Goal: Task Accomplishment & Management: Use online tool/utility

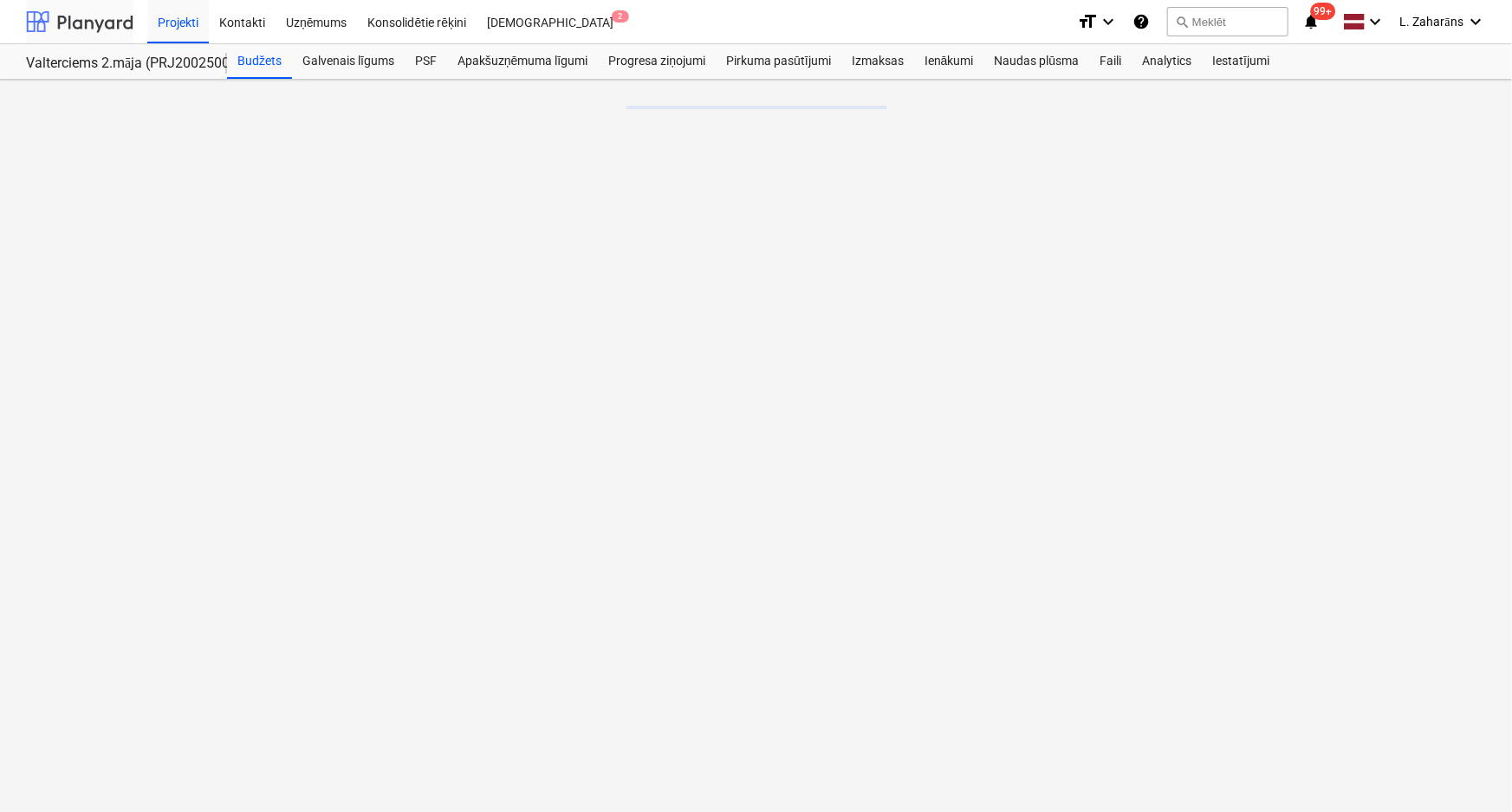
click at [93, 13] on div at bounding box center [79, 22] width 108 height 43
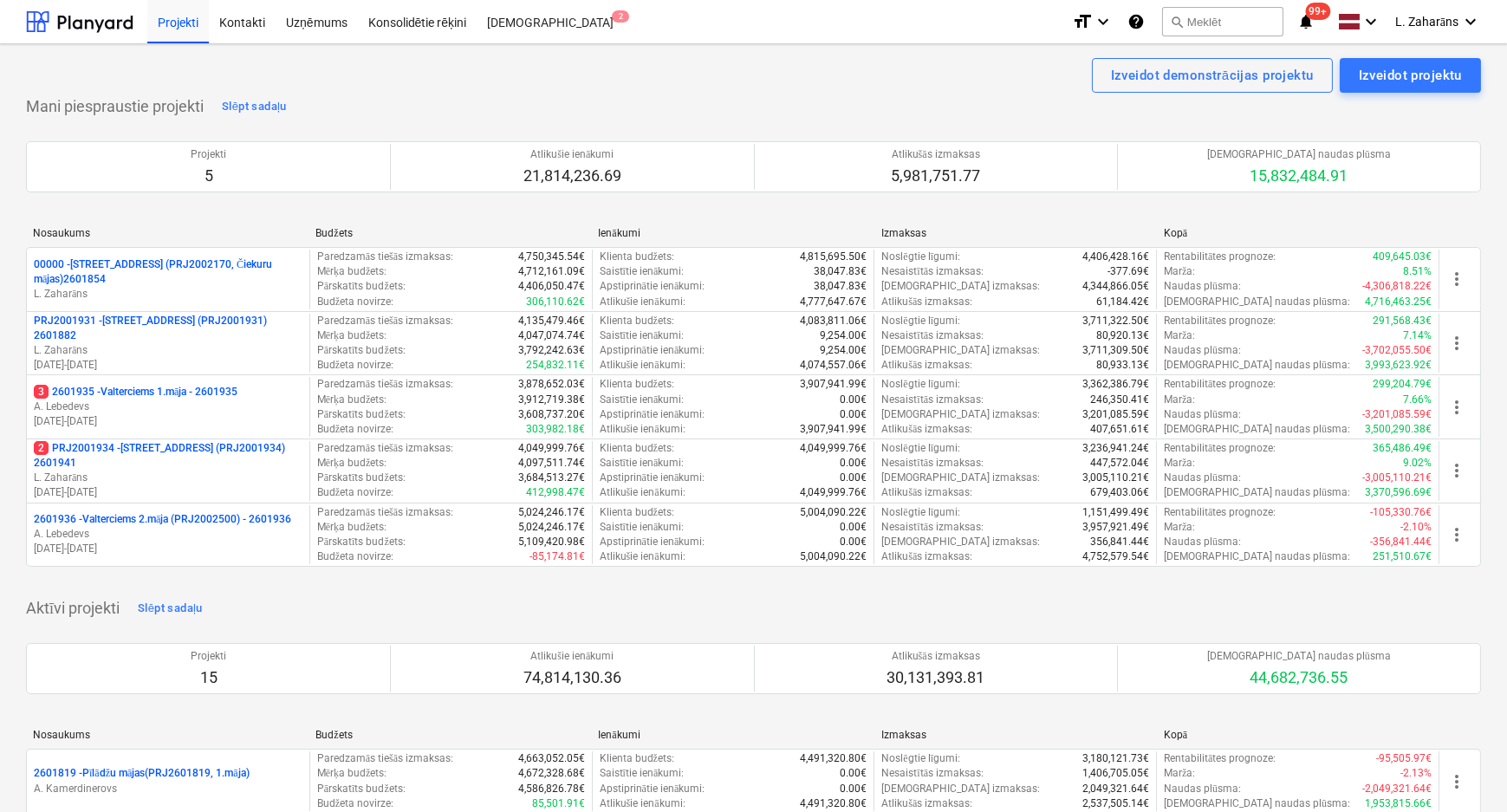
click at [79, 399] on p "A. Lebedevs" at bounding box center [168, 406] width 269 height 15
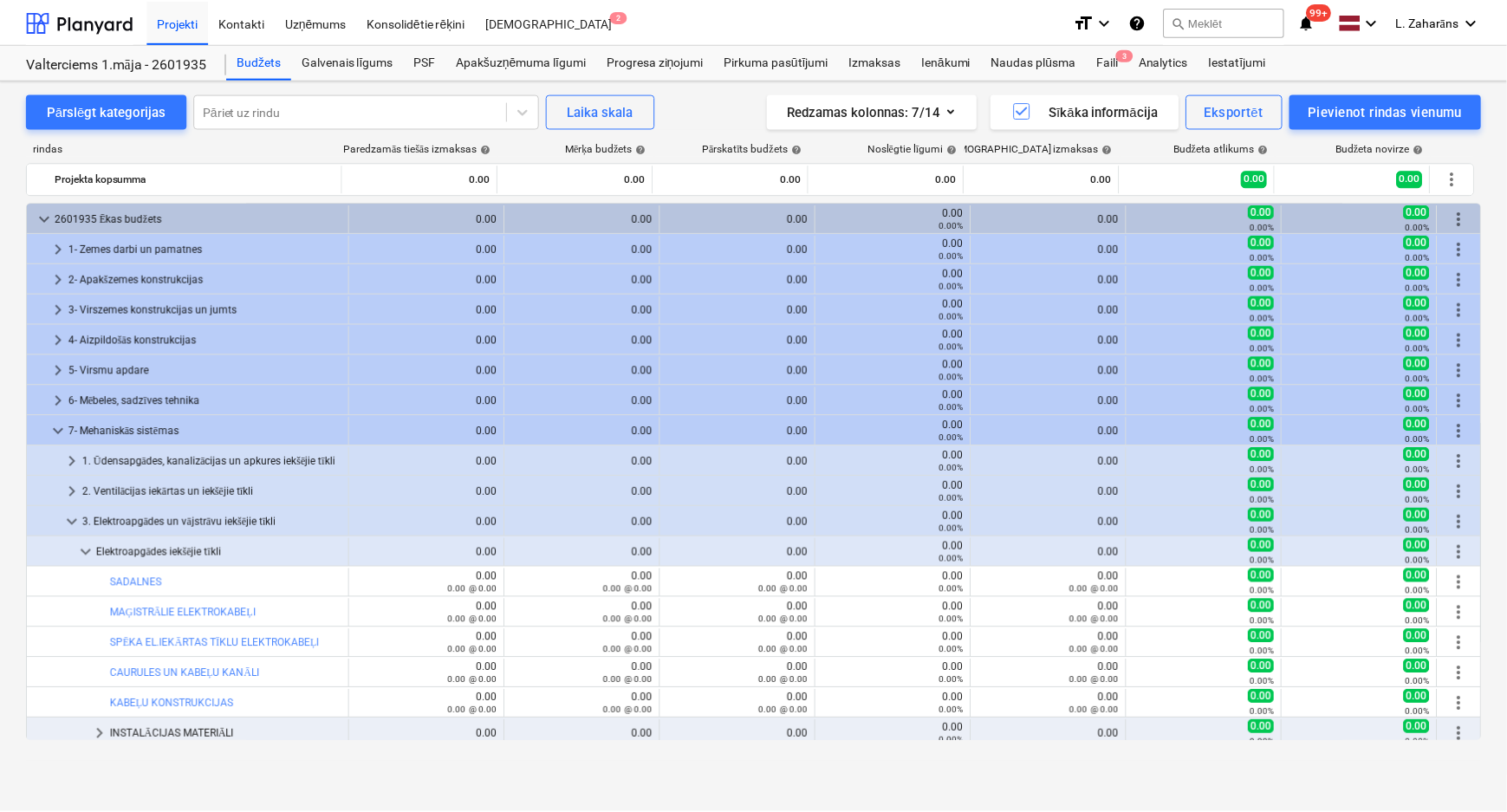
scroll to position [178, 0]
click at [420, 65] on div "PSF" at bounding box center [426, 61] width 42 height 34
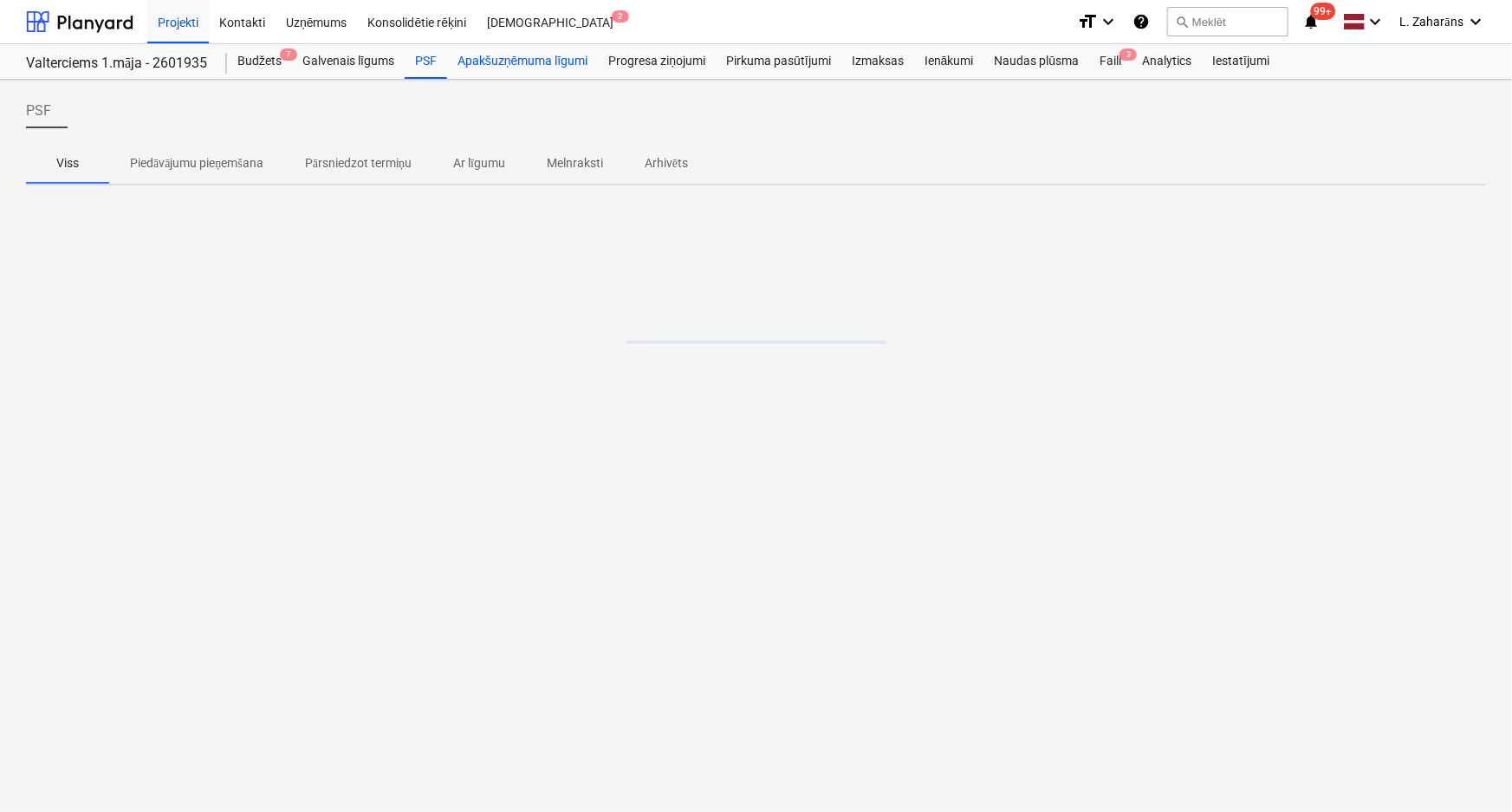
click at [481, 63] on div "Apakšuzņēmuma līgumi" at bounding box center [523, 61] width 151 height 34
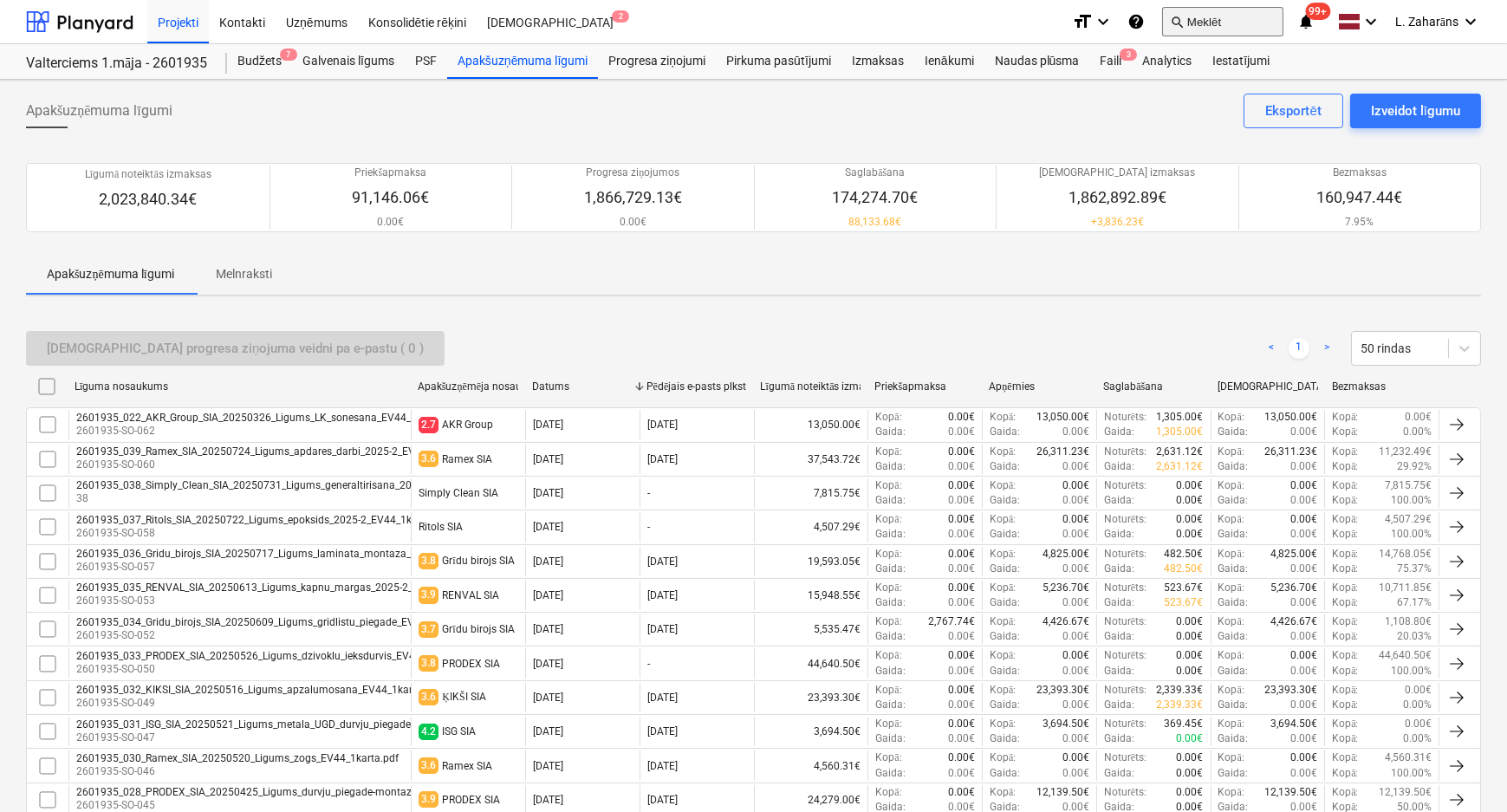
click at [1244, 12] on button "search Meklēt" at bounding box center [1223, 22] width 122 height 29
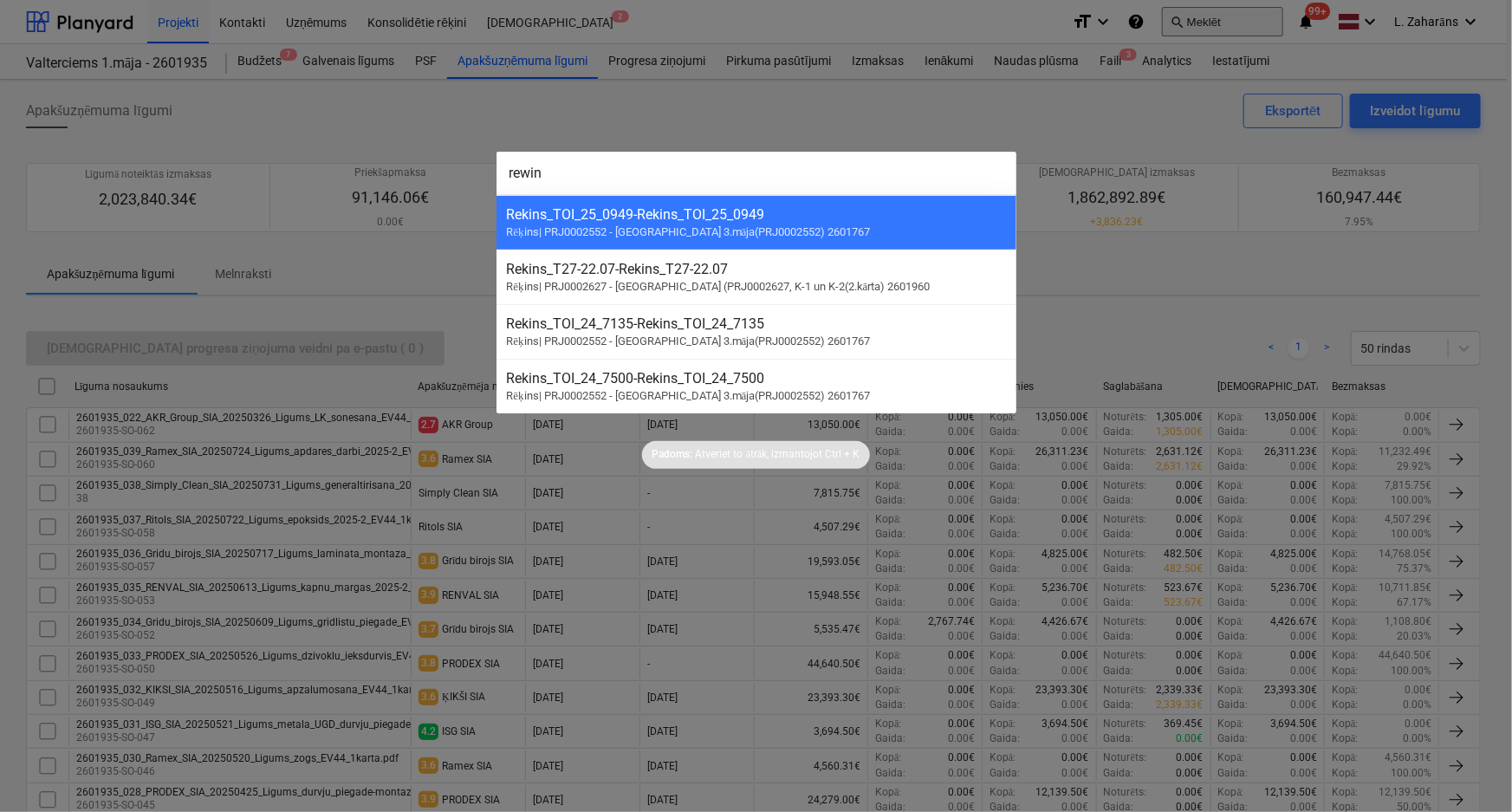
type input "rewind"
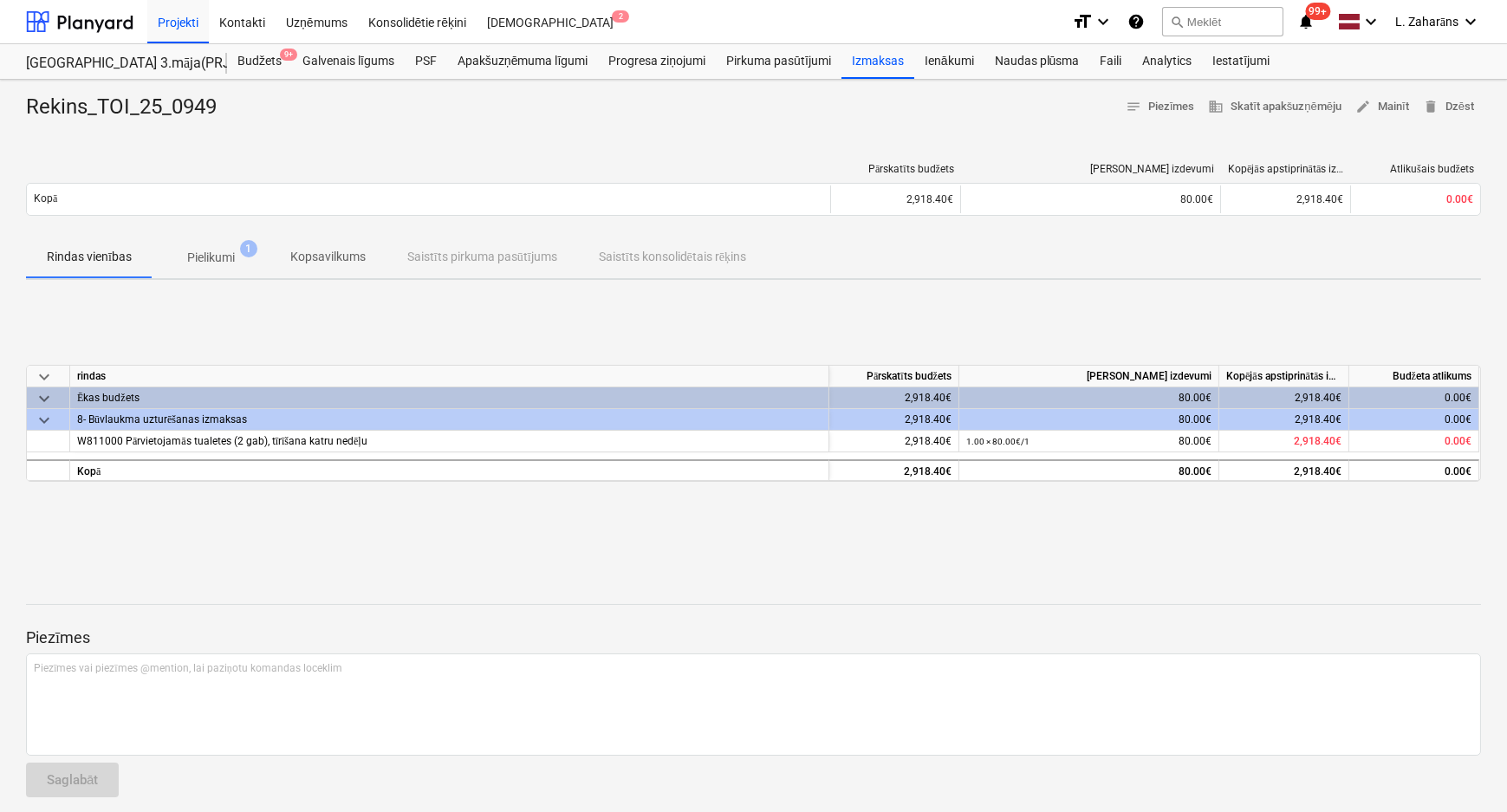
drag, startPoint x: 101, startPoint y: 18, endPoint x: 95, endPoint y: 79, distance: 61.3
click at [101, 18] on div at bounding box center [79, 22] width 108 height 43
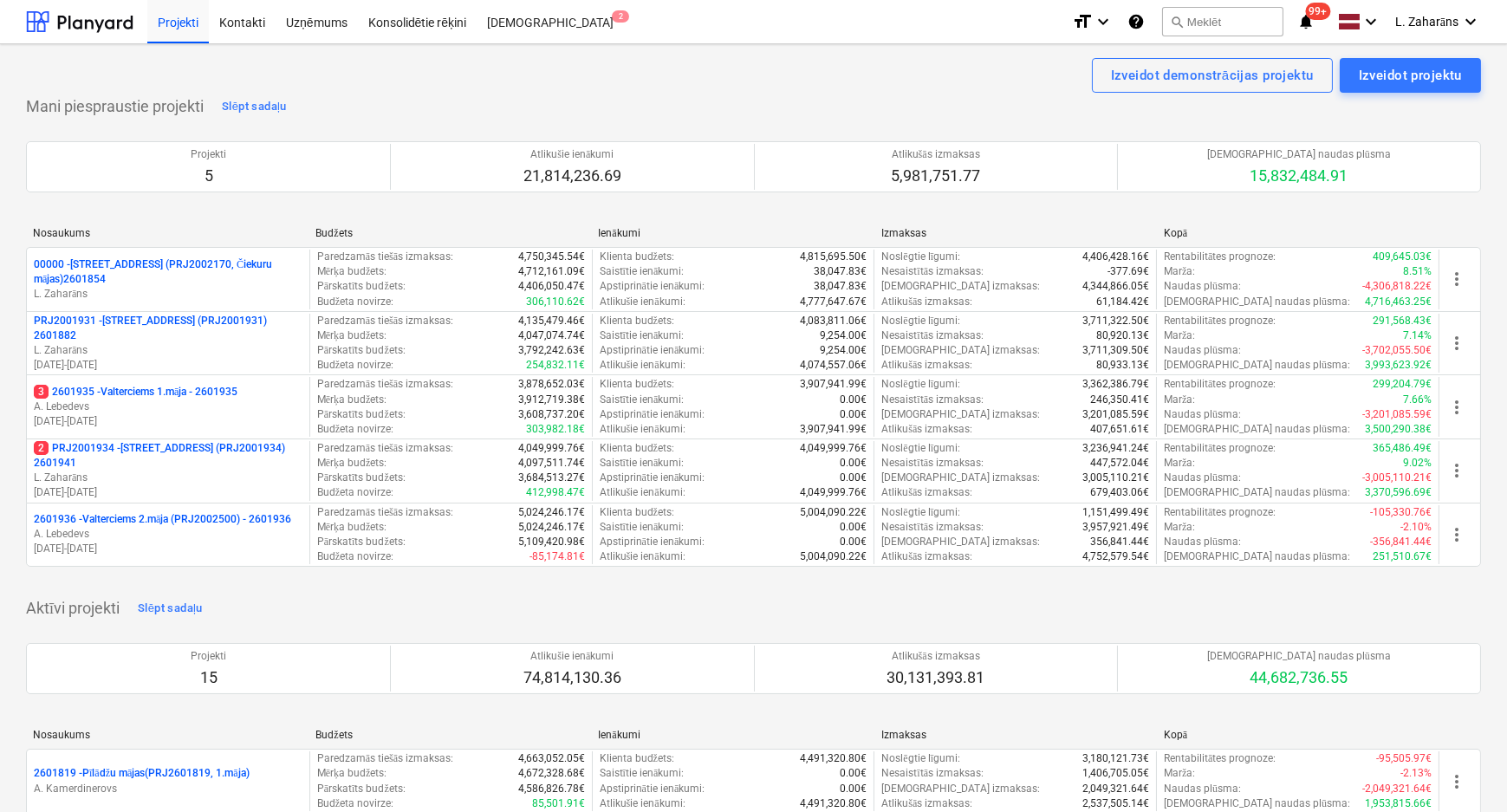
drag, startPoint x: 122, startPoint y: 514, endPoint x: 152, endPoint y: 509, distance: 30.4
click at [124, 512] on p "2601936 - Valterciems 2.māja (PRJ2002500) - 2601936" at bounding box center [162, 519] width 257 height 15
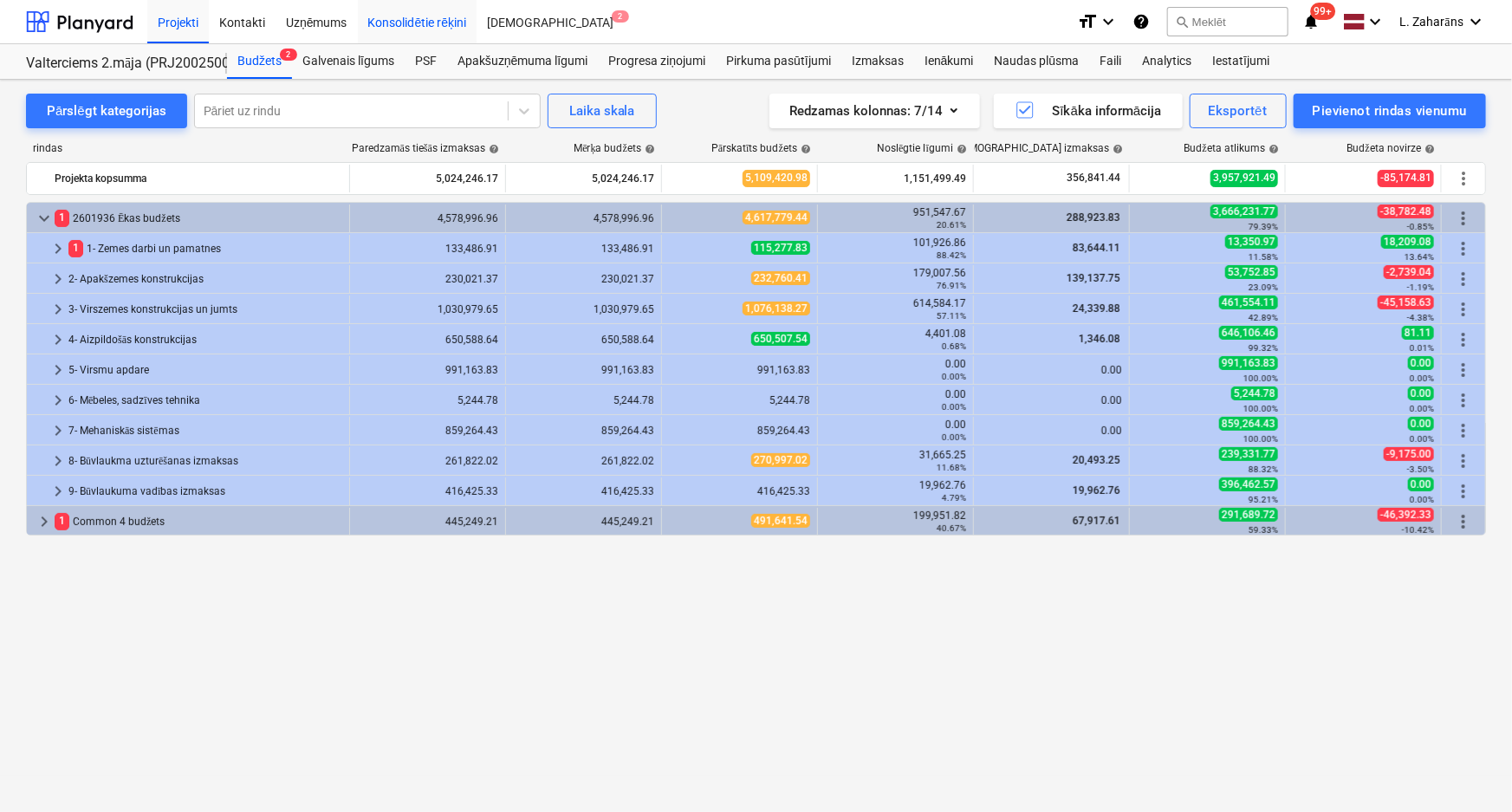
drag, startPoint x: 421, startPoint y: 62, endPoint x: 395, endPoint y: 34, distance: 38.2
click at [420, 62] on div "PSF" at bounding box center [426, 61] width 42 height 34
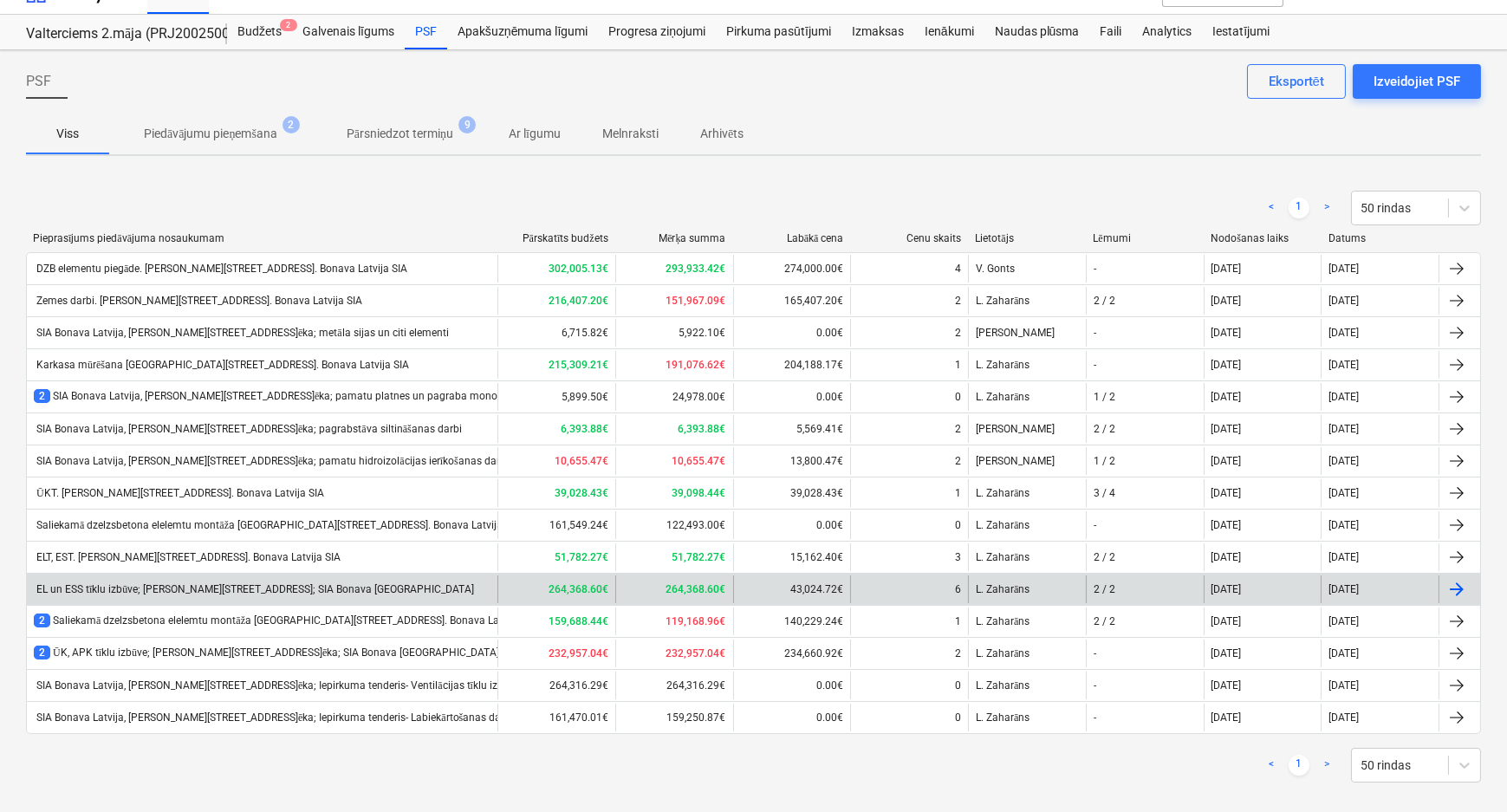
scroll to position [45, 0]
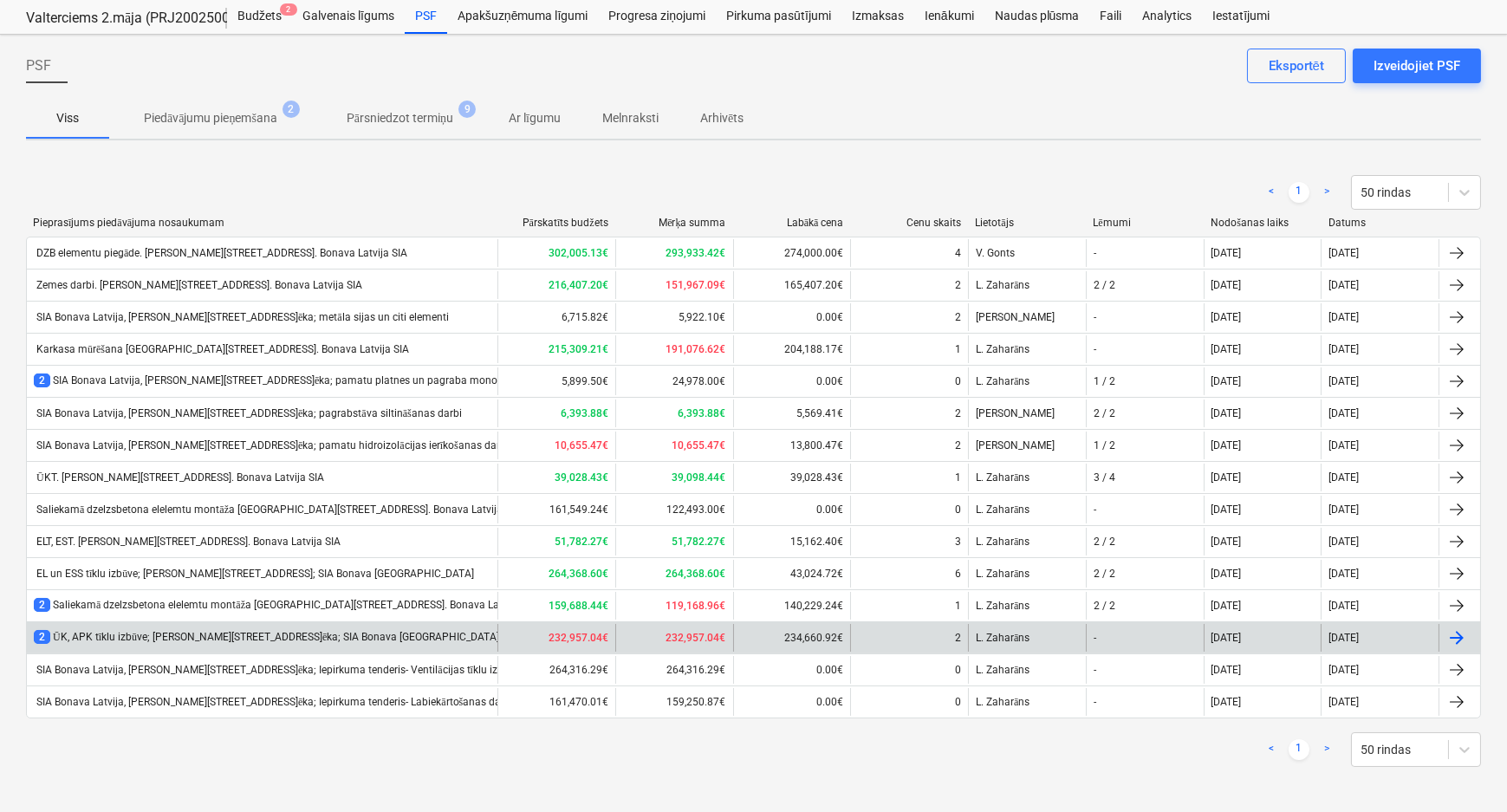
click at [229, 634] on div "2 ŪK, APK tīklu izbūve; [PERSON_NAME][STREET_ADDRESS]ēka; SIA Bonava [GEOGRAPHI…" at bounding box center [266, 636] width 465 height 15
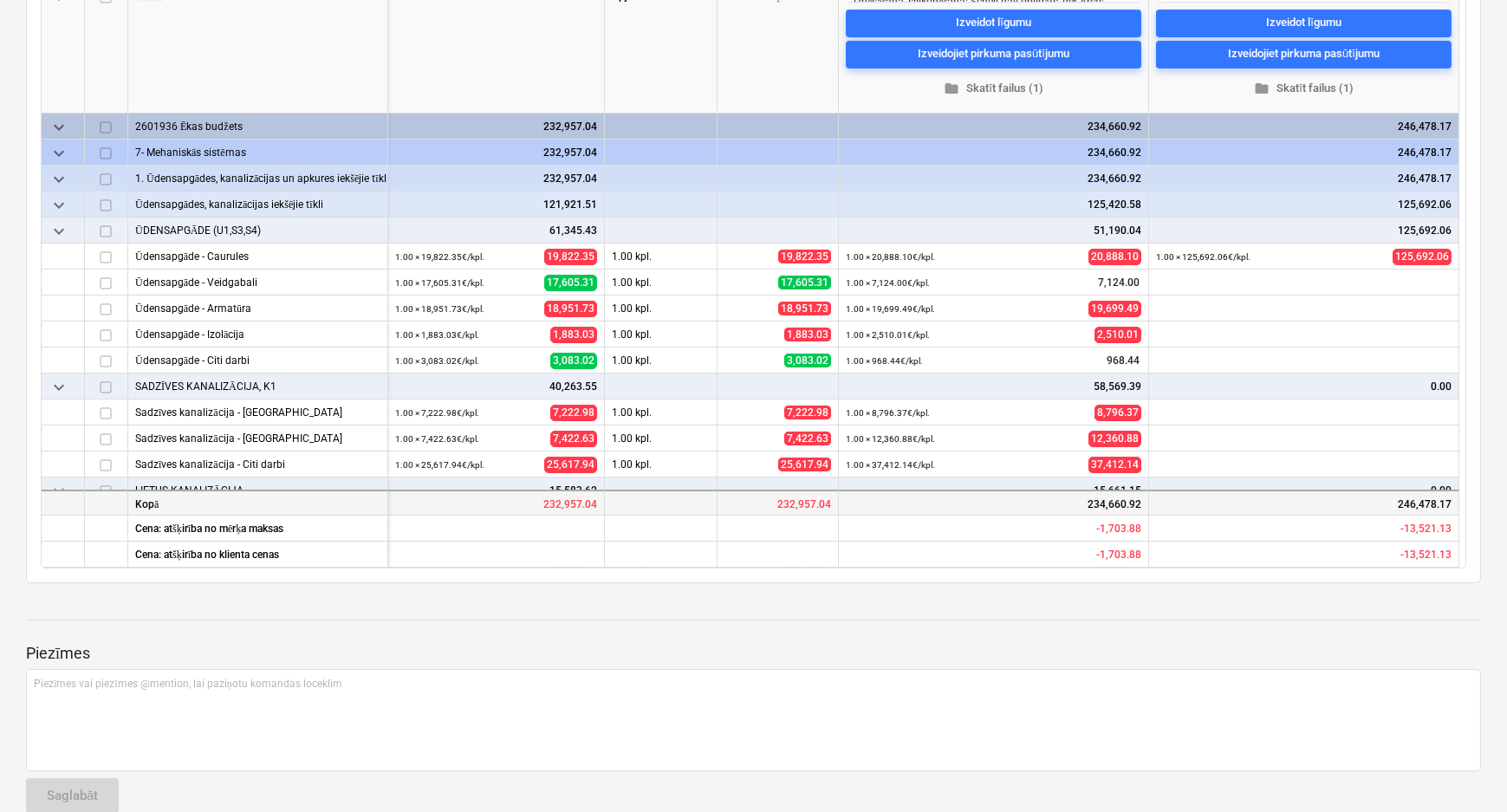
scroll to position [386, 0]
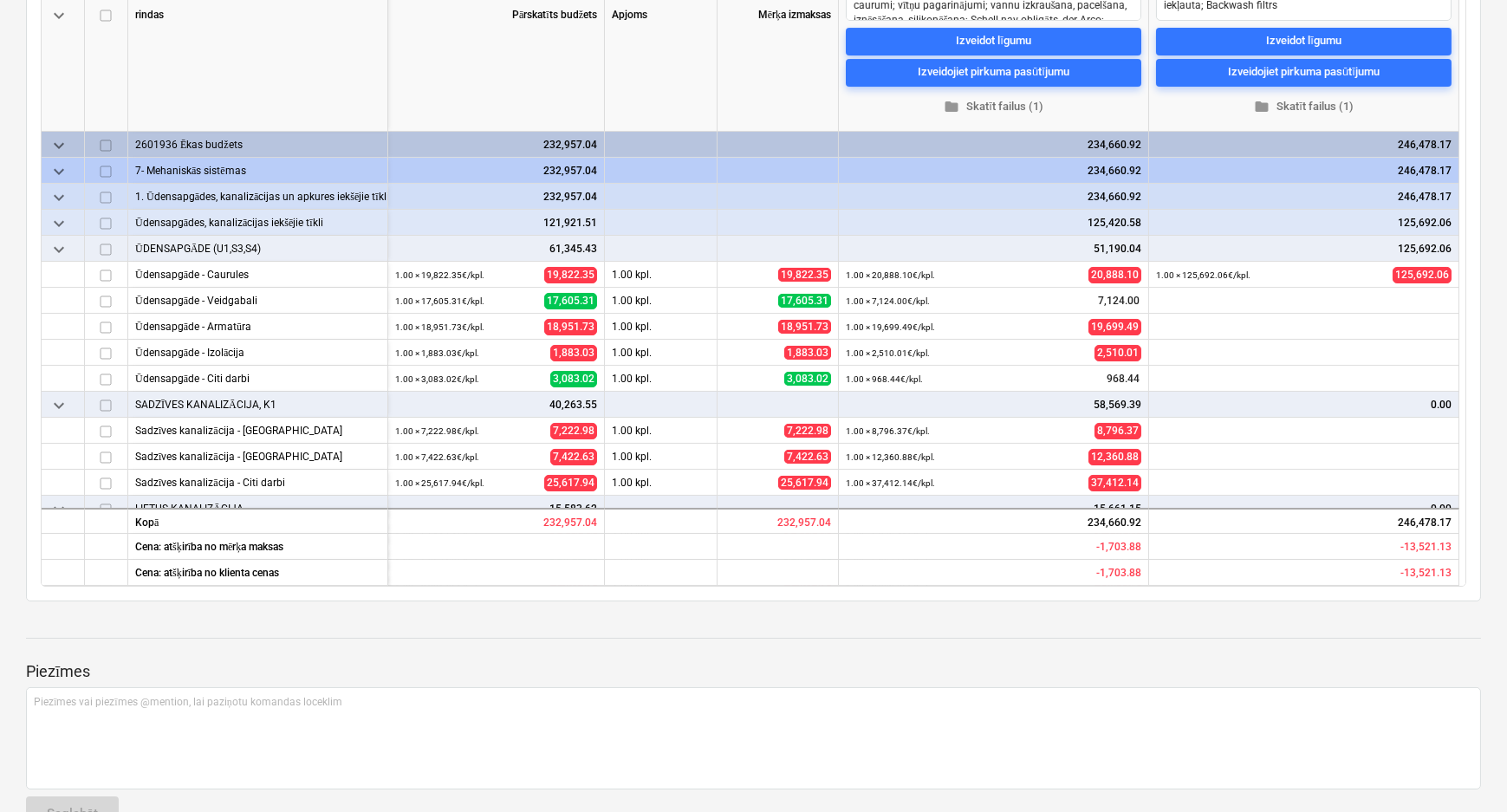
click at [56, 250] on span "keyboard_arrow_down" at bounding box center [58, 248] width 21 height 21
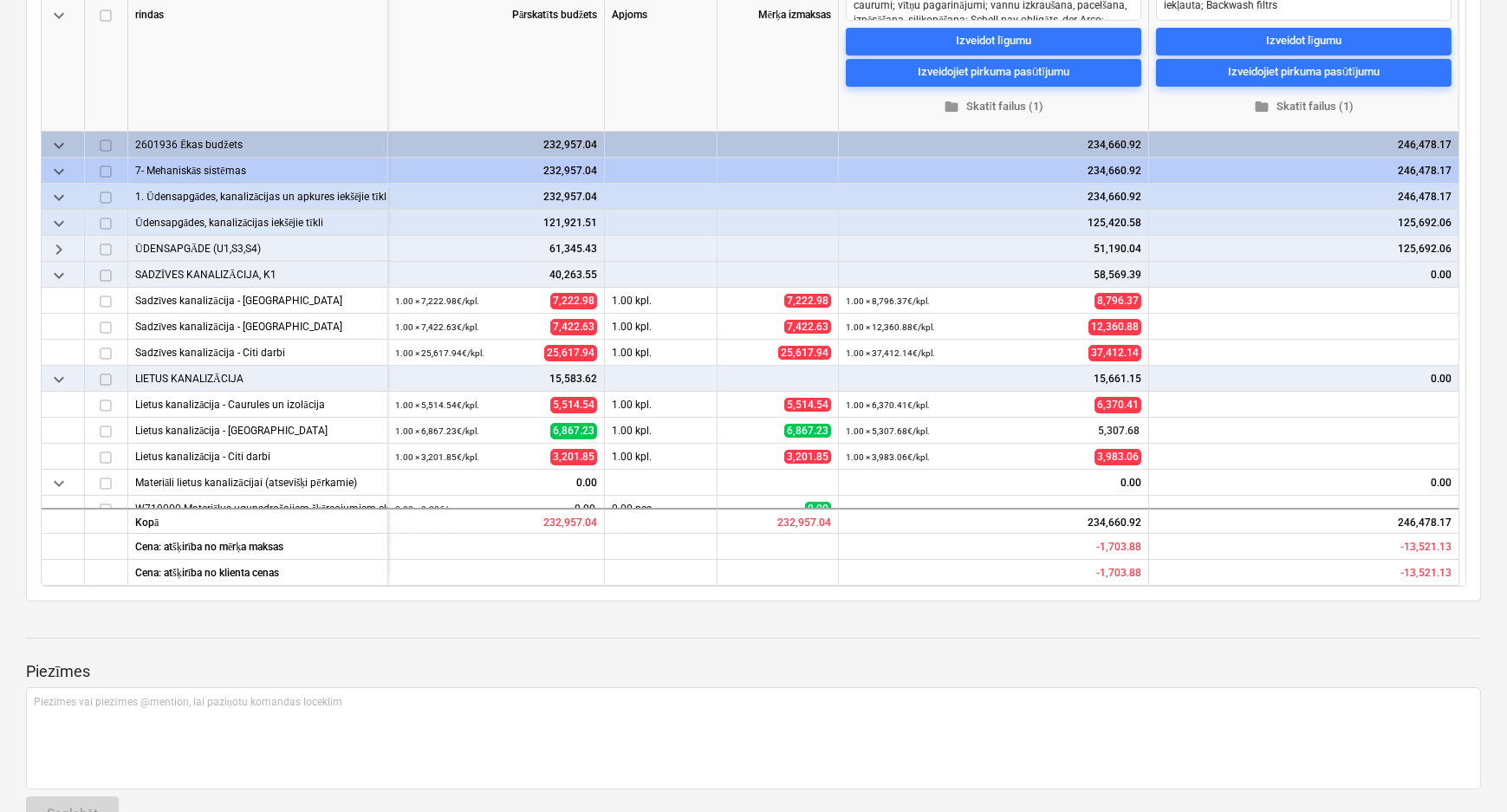
click at [55, 276] on span "keyboard_arrow_down" at bounding box center [58, 274] width 21 height 21
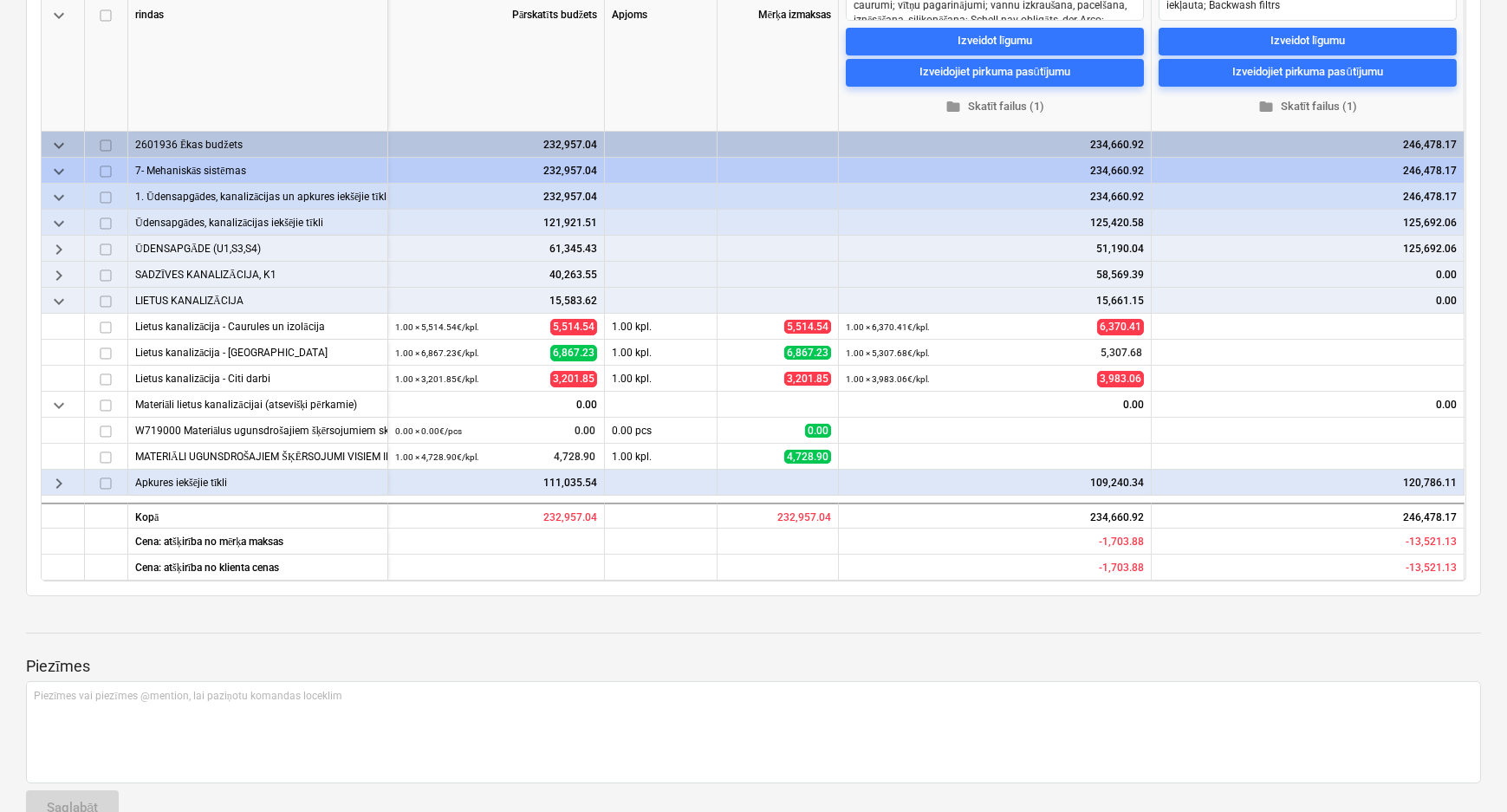
click at [58, 298] on span "keyboard_arrow_down" at bounding box center [58, 300] width 21 height 21
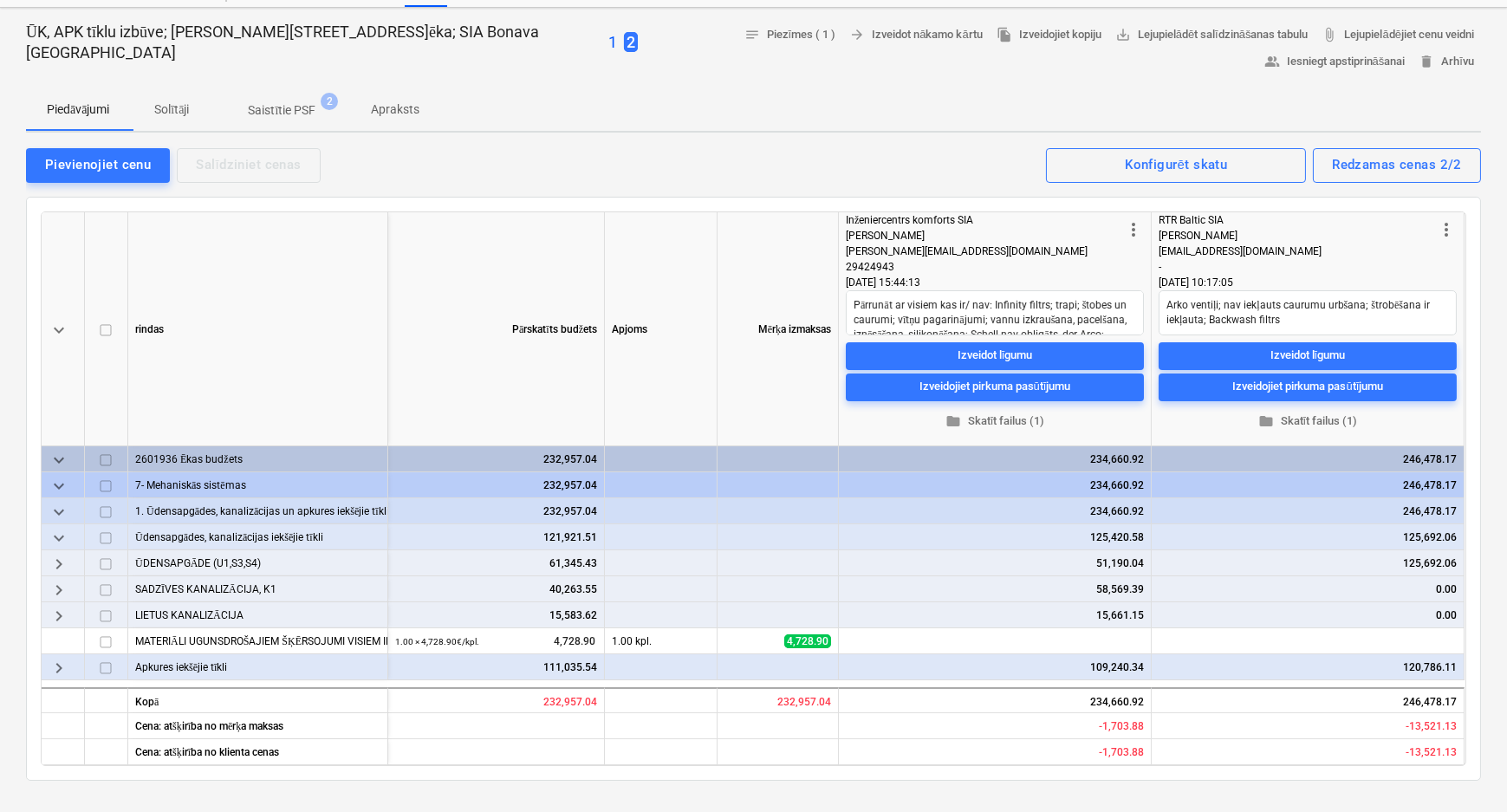
scroll to position [71, 0]
click at [1341, 161] on div "Redzamas cenas 2/2" at bounding box center [1397, 165] width 130 height 23
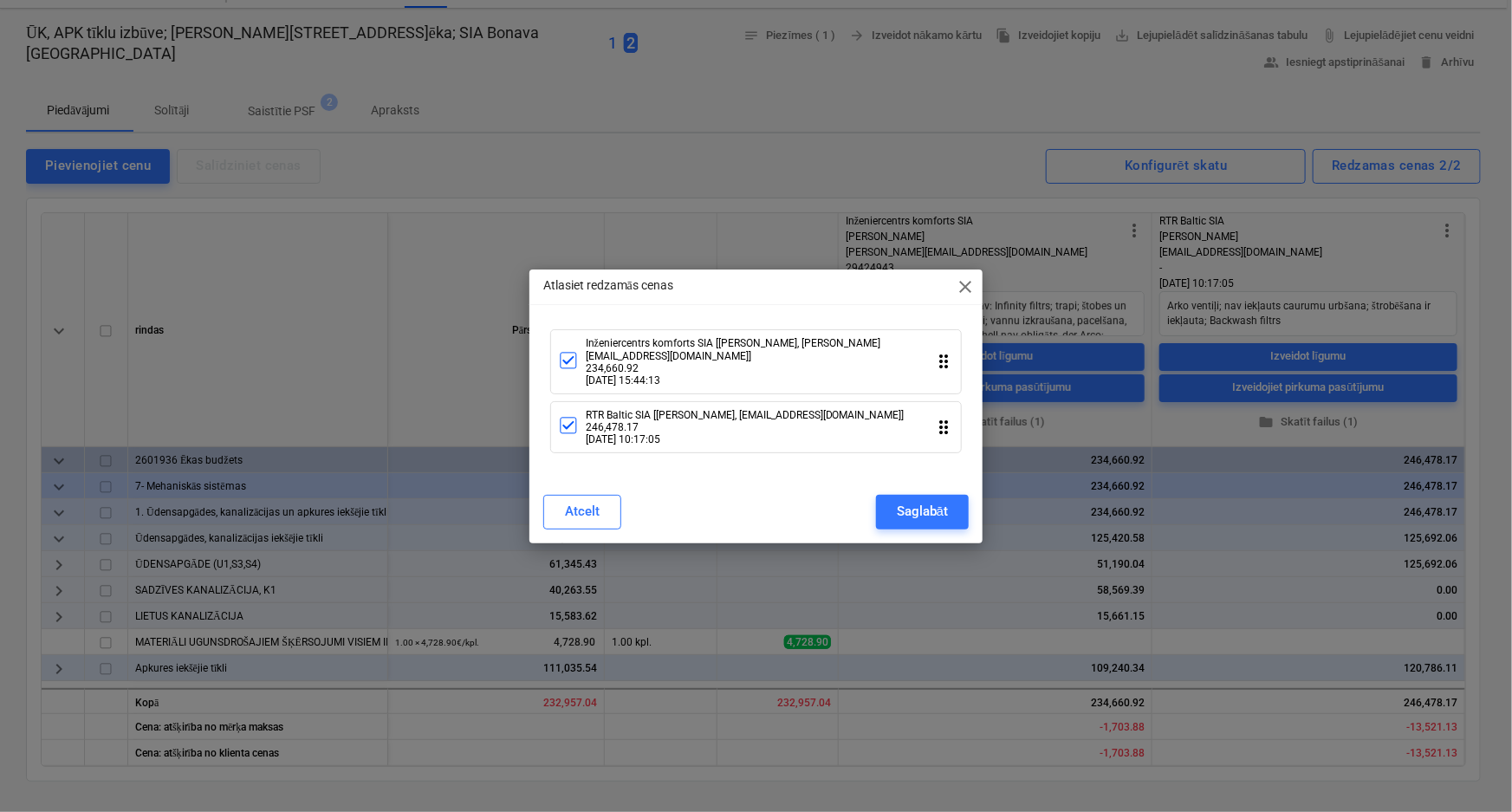
click at [573, 424] on icon at bounding box center [568, 425] width 21 height 21
click at [895, 511] on button "Saglabāt" at bounding box center [922, 511] width 93 height 34
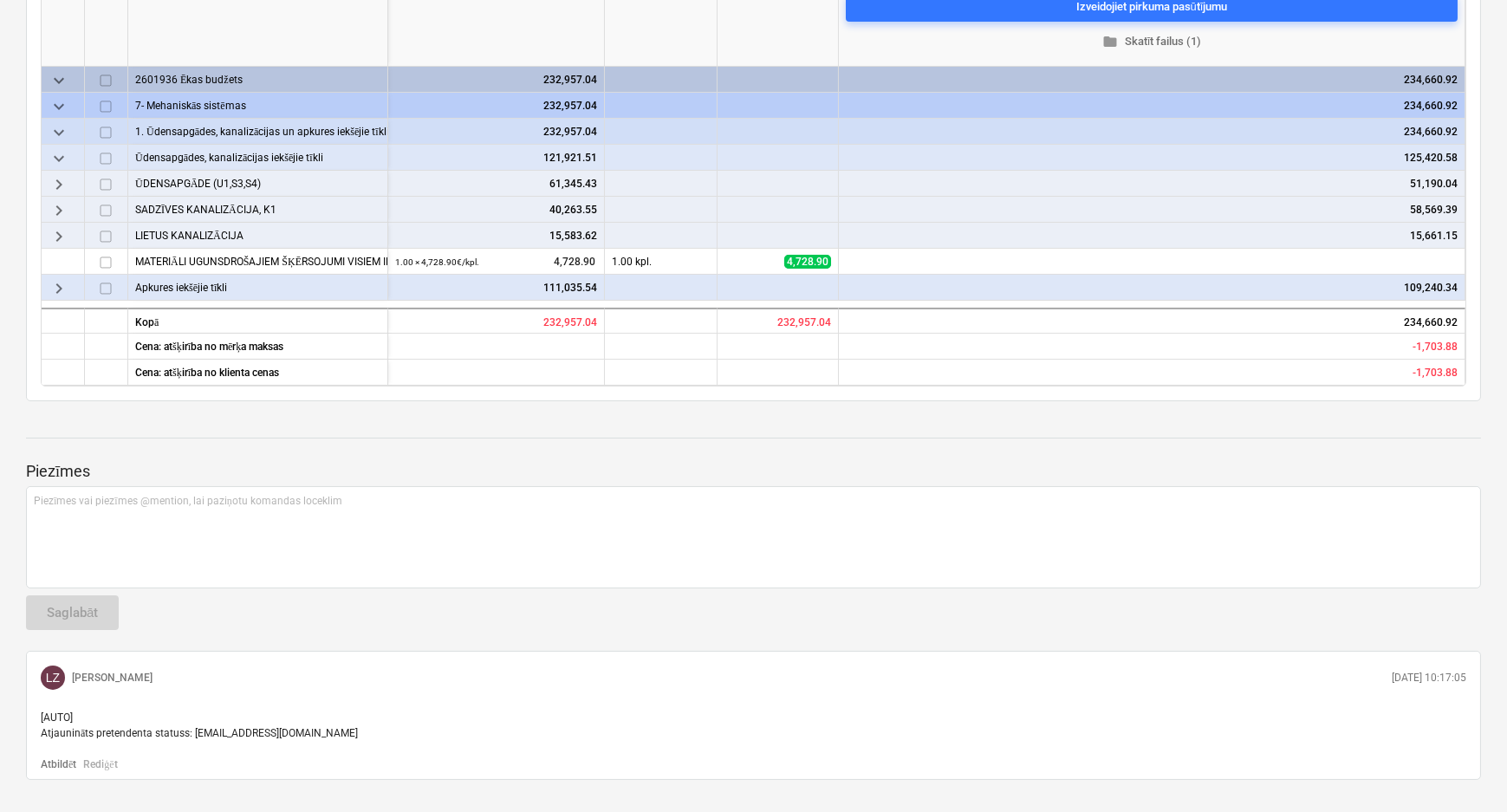
scroll to position [465, 0]
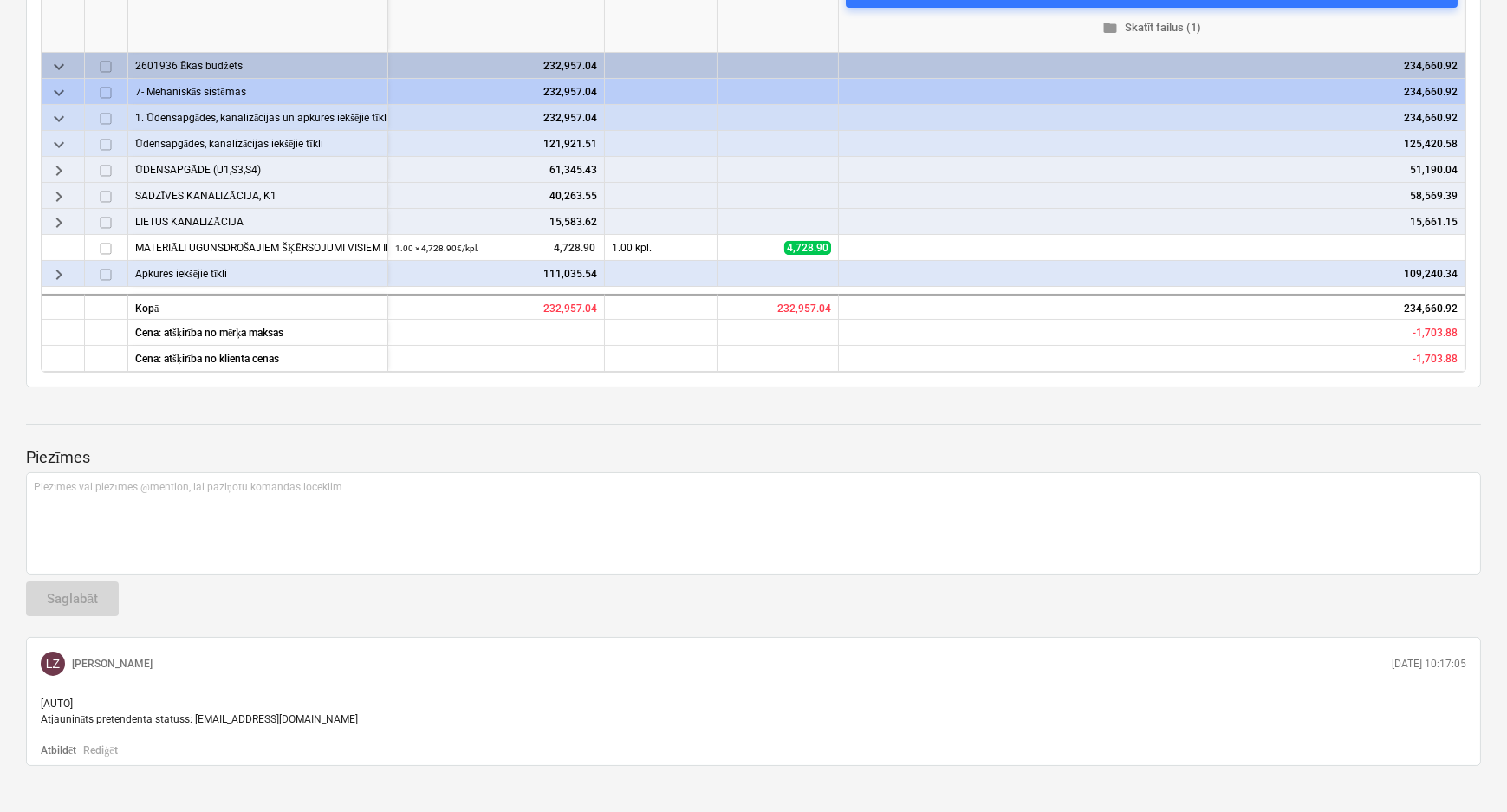
click at [47, 279] on div "keyboard_arrow_right" at bounding box center [63, 274] width 43 height 25
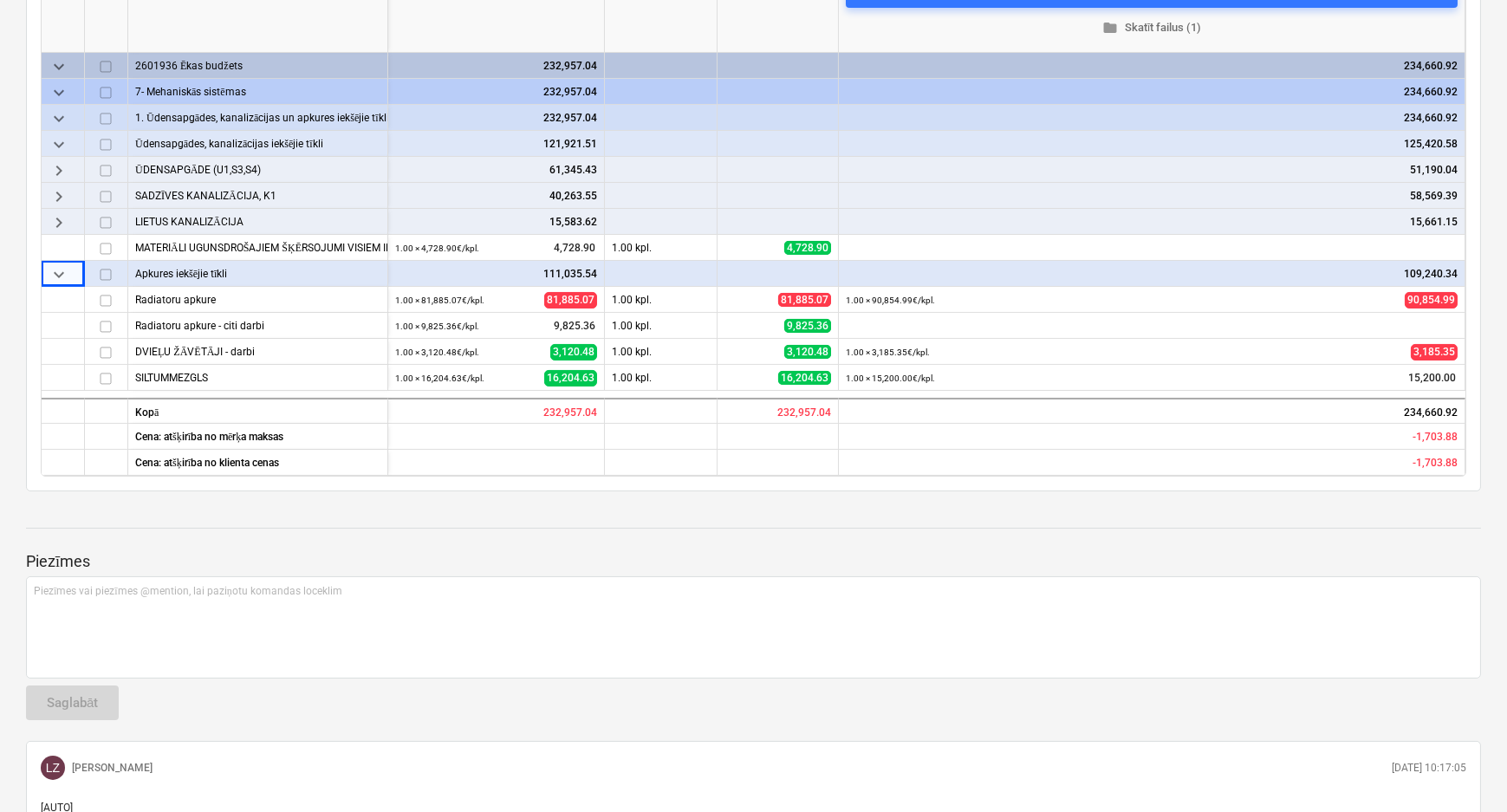
click at [63, 137] on span "keyboard_arrow_down" at bounding box center [58, 143] width 21 height 21
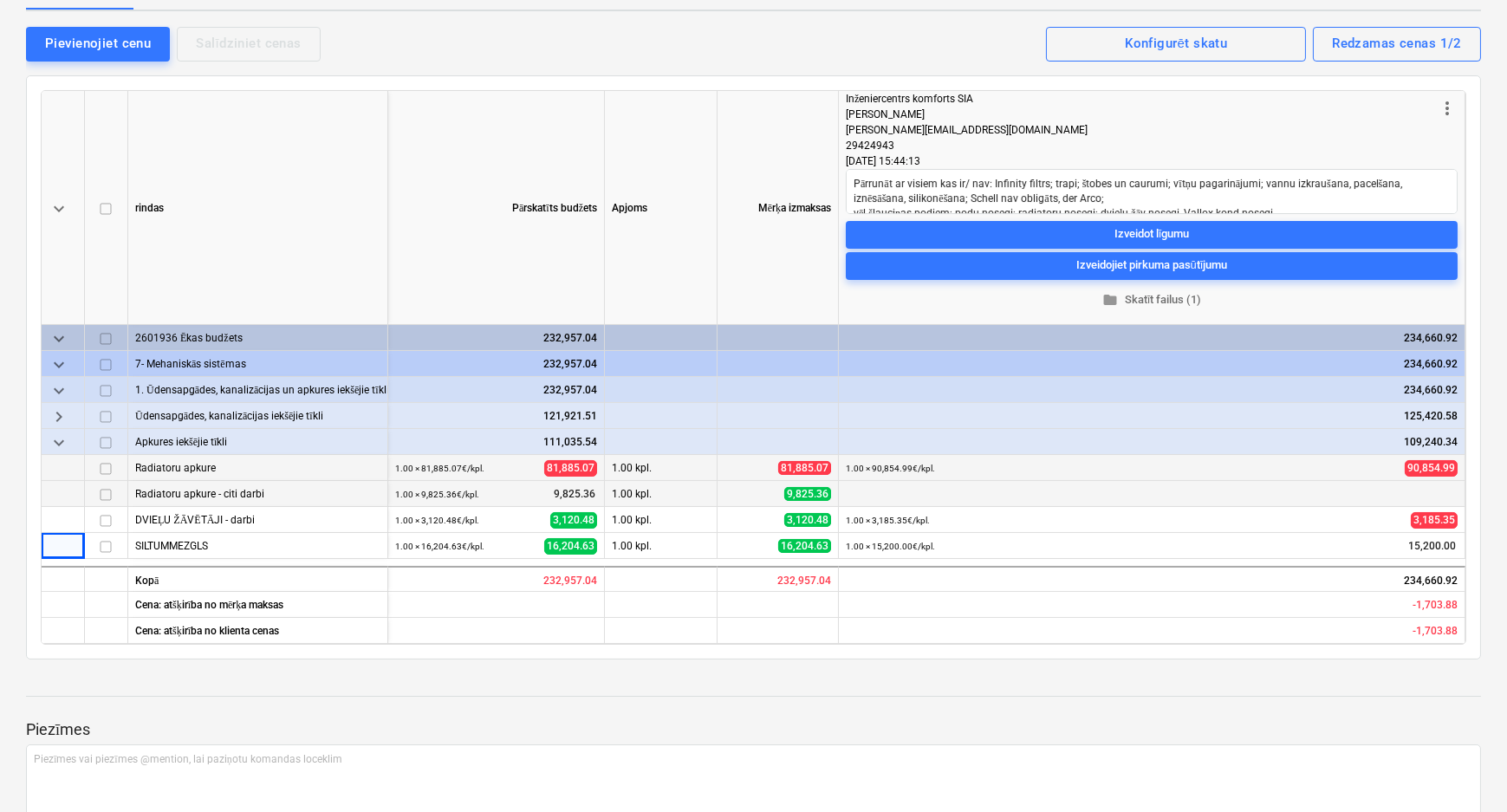
scroll to position [228, 0]
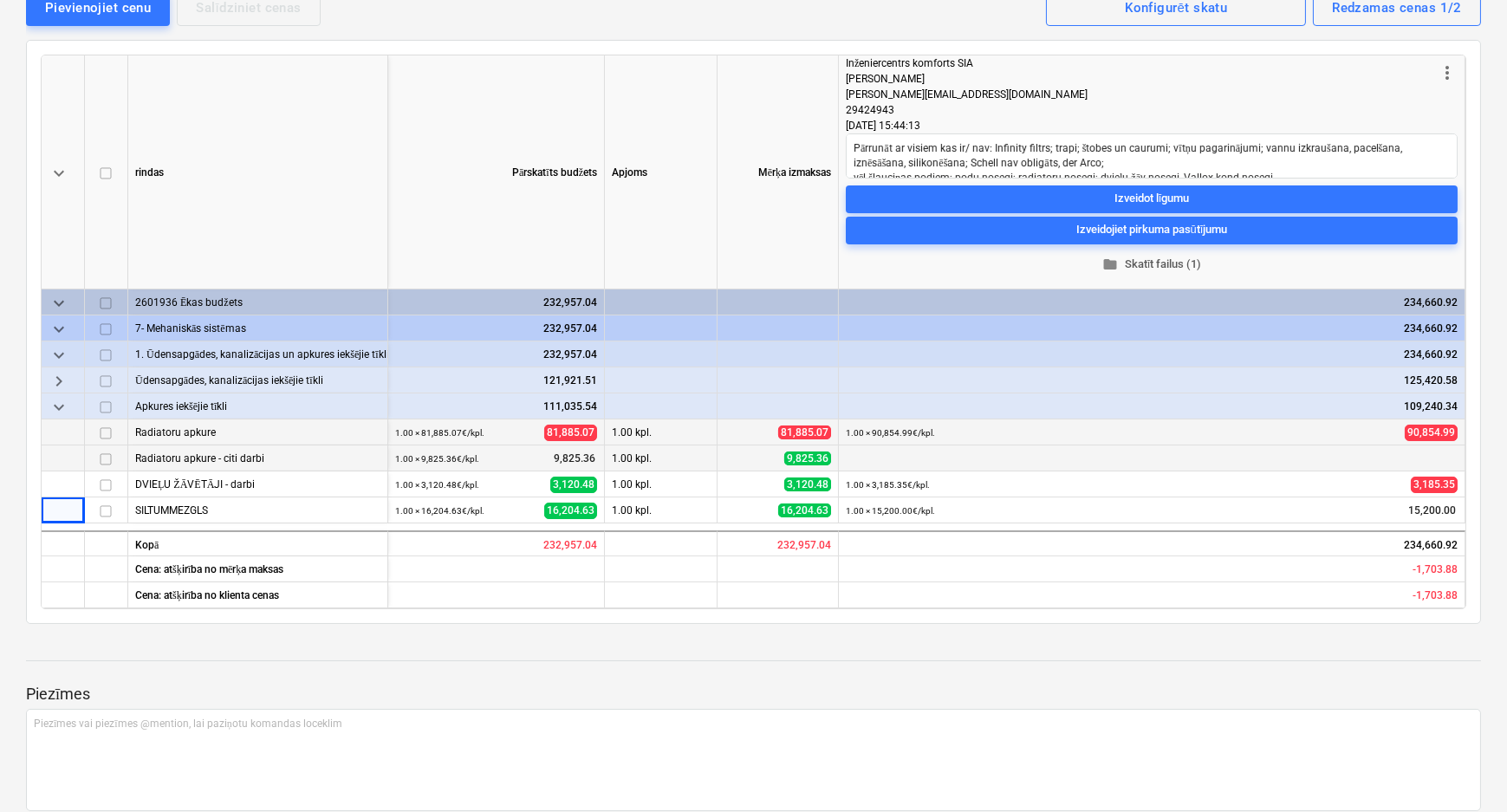
click at [1140, 260] on span "folder Skatīt failus (1)" at bounding box center [1151, 264] width 598 height 20
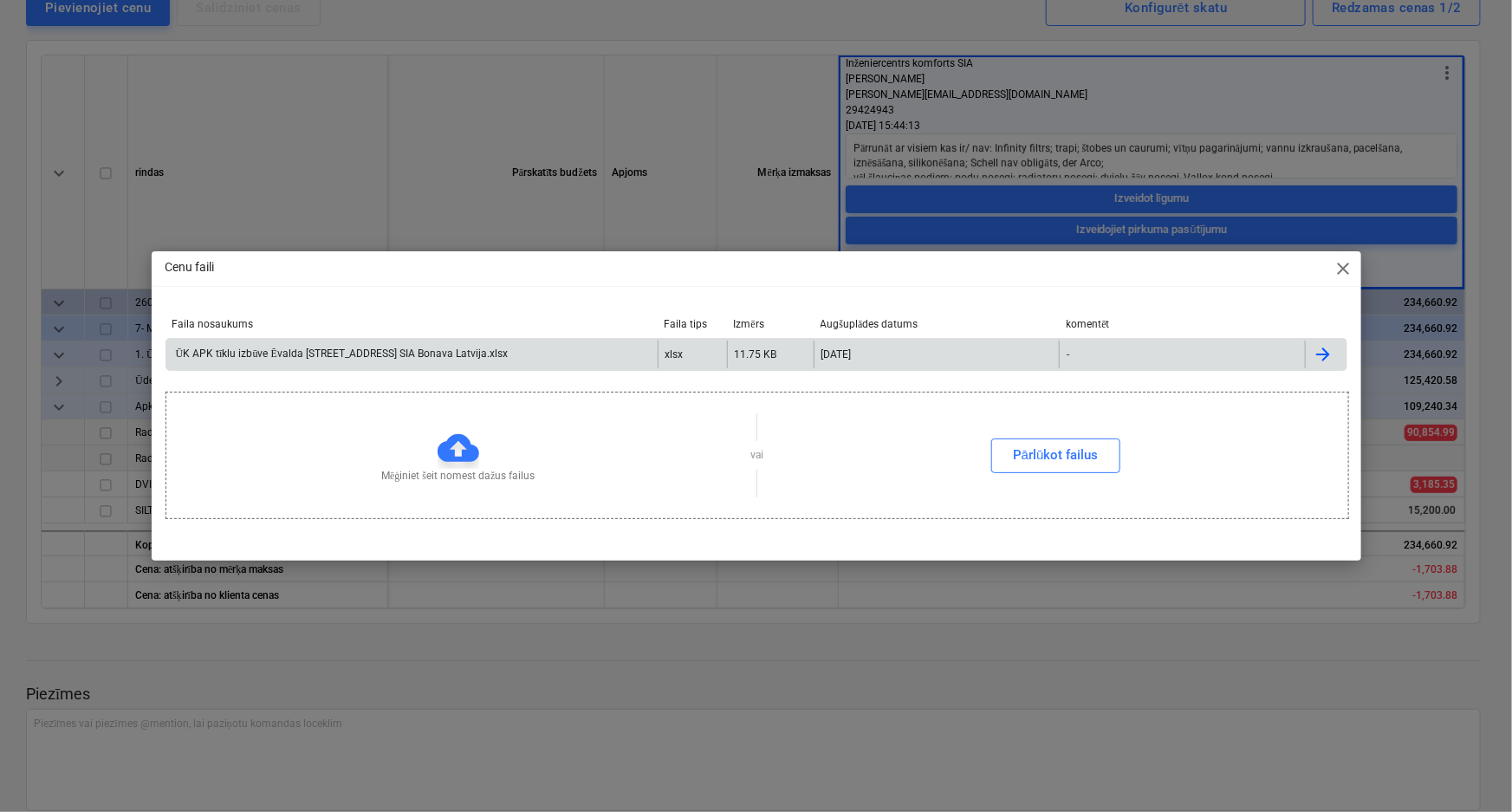
click at [402, 358] on div "ŪK APK tīklu izbūve Ēvalda [STREET_ADDRESS] SIA Bonava Latvija.xlsx" at bounding box center [340, 353] width 335 height 13
click at [1329, 268] on div "Cenu faili close" at bounding box center [756, 268] width 1210 height 34
click at [1334, 266] on span "close" at bounding box center [1343, 268] width 21 height 21
type textarea "x"
